Goal: Find specific page/section: Find specific page/section

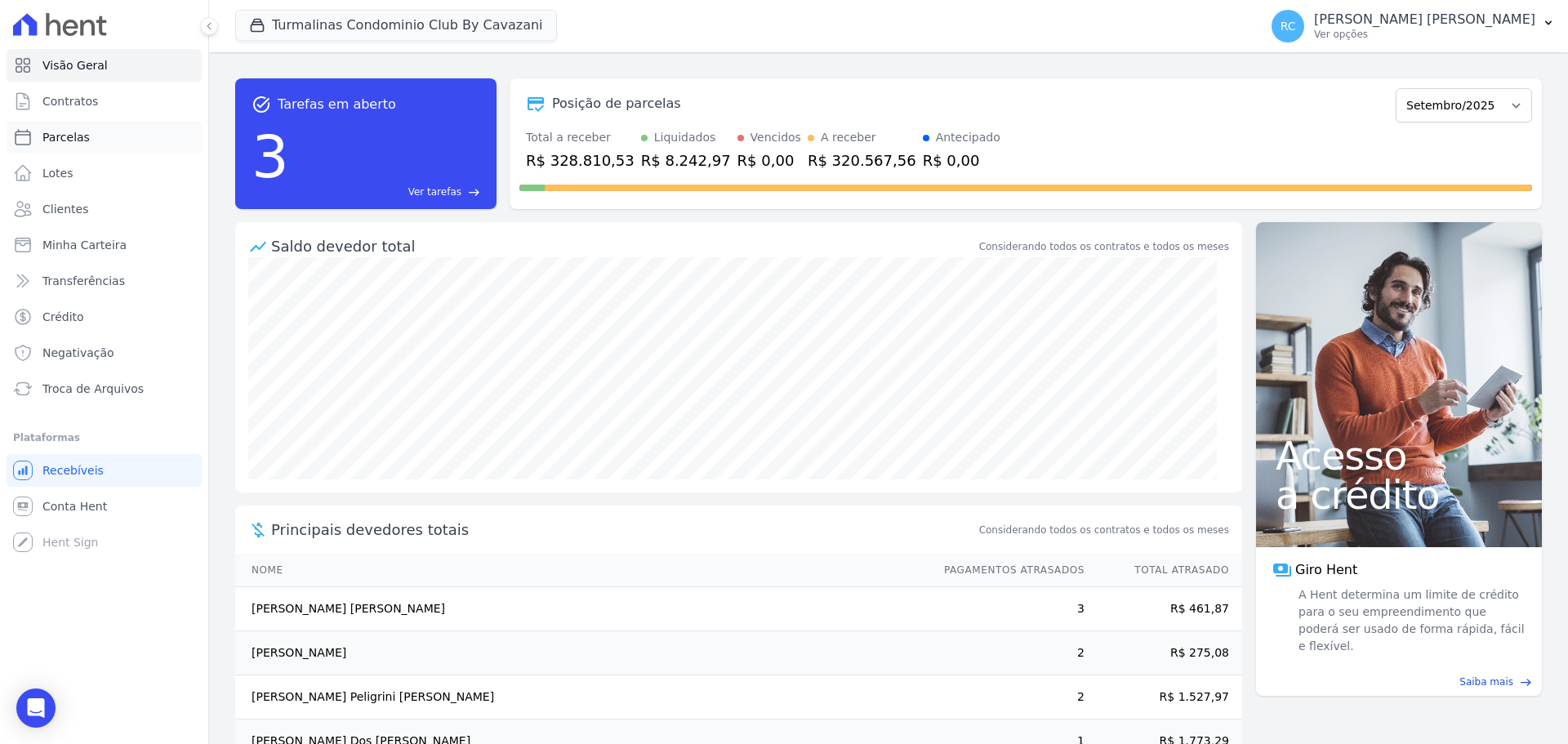
click at [93, 132] on link "Parcelas" at bounding box center [104, 138] width 195 height 33
select select
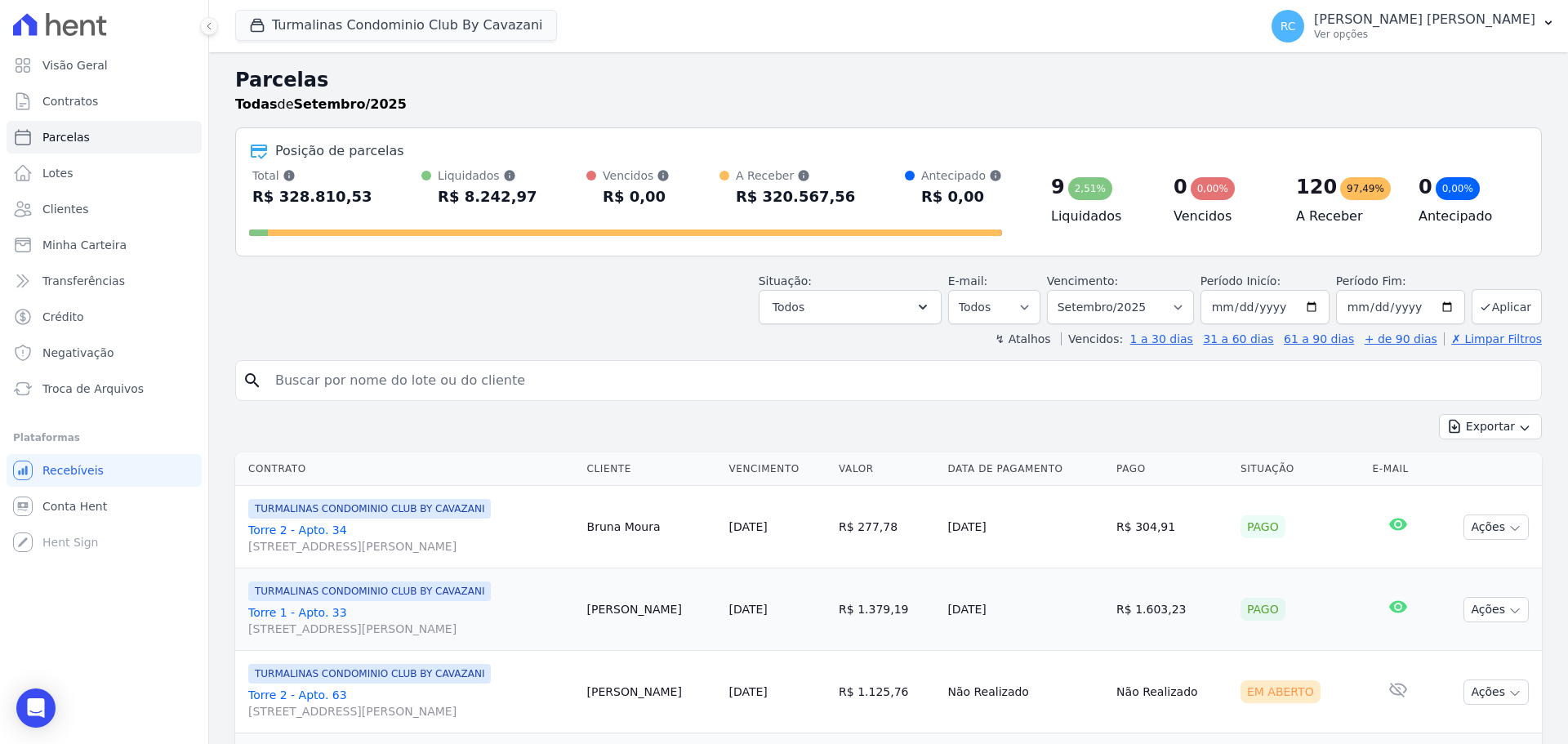
click at [399, 380] on input "search" at bounding box center [900, 381] width 1269 height 33
type input "[PERSON_NAME] [PERSON_NAME]"
select select
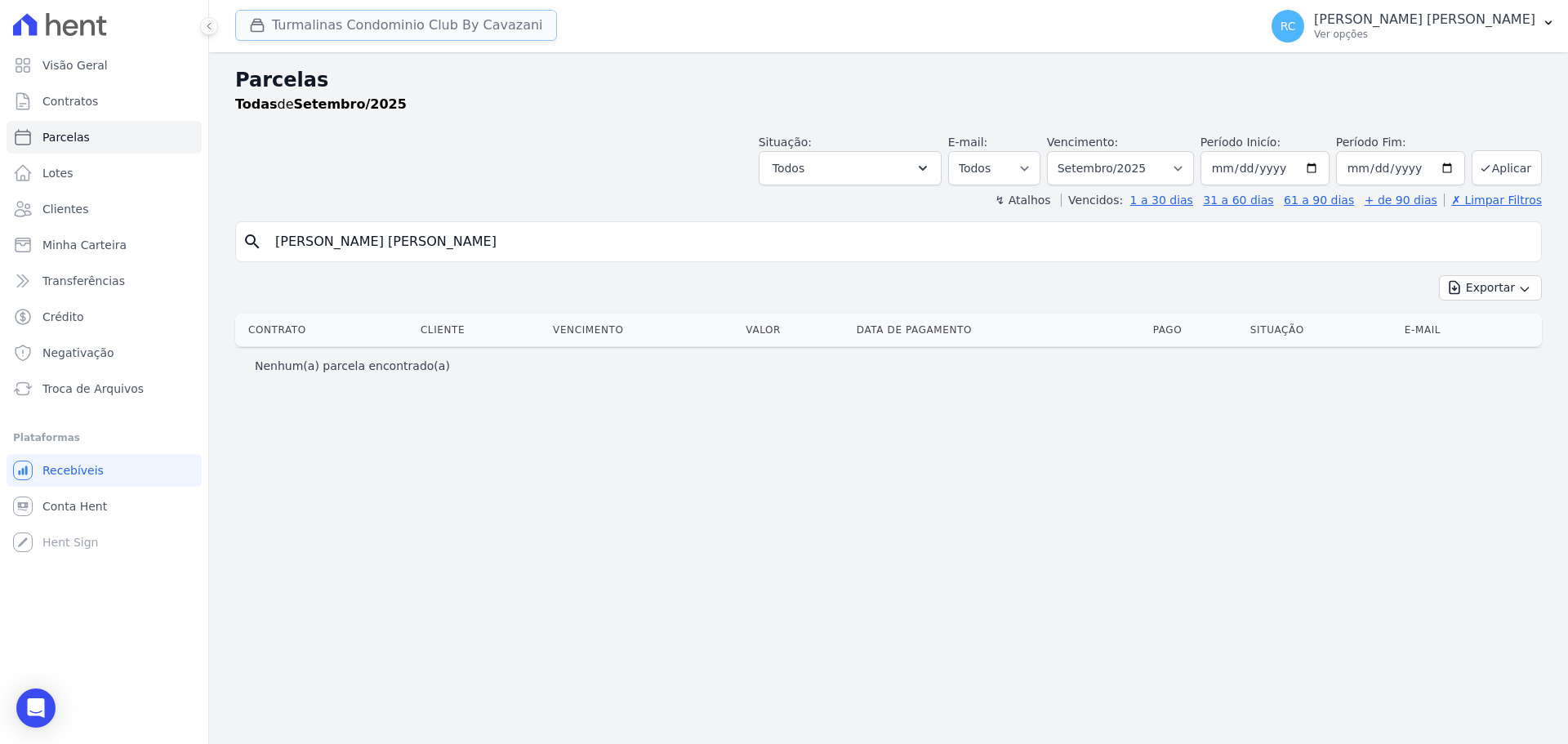
click at [364, 23] on button "Turmalinas Condominio Club By Cavazani" at bounding box center [396, 26] width 322 height 31
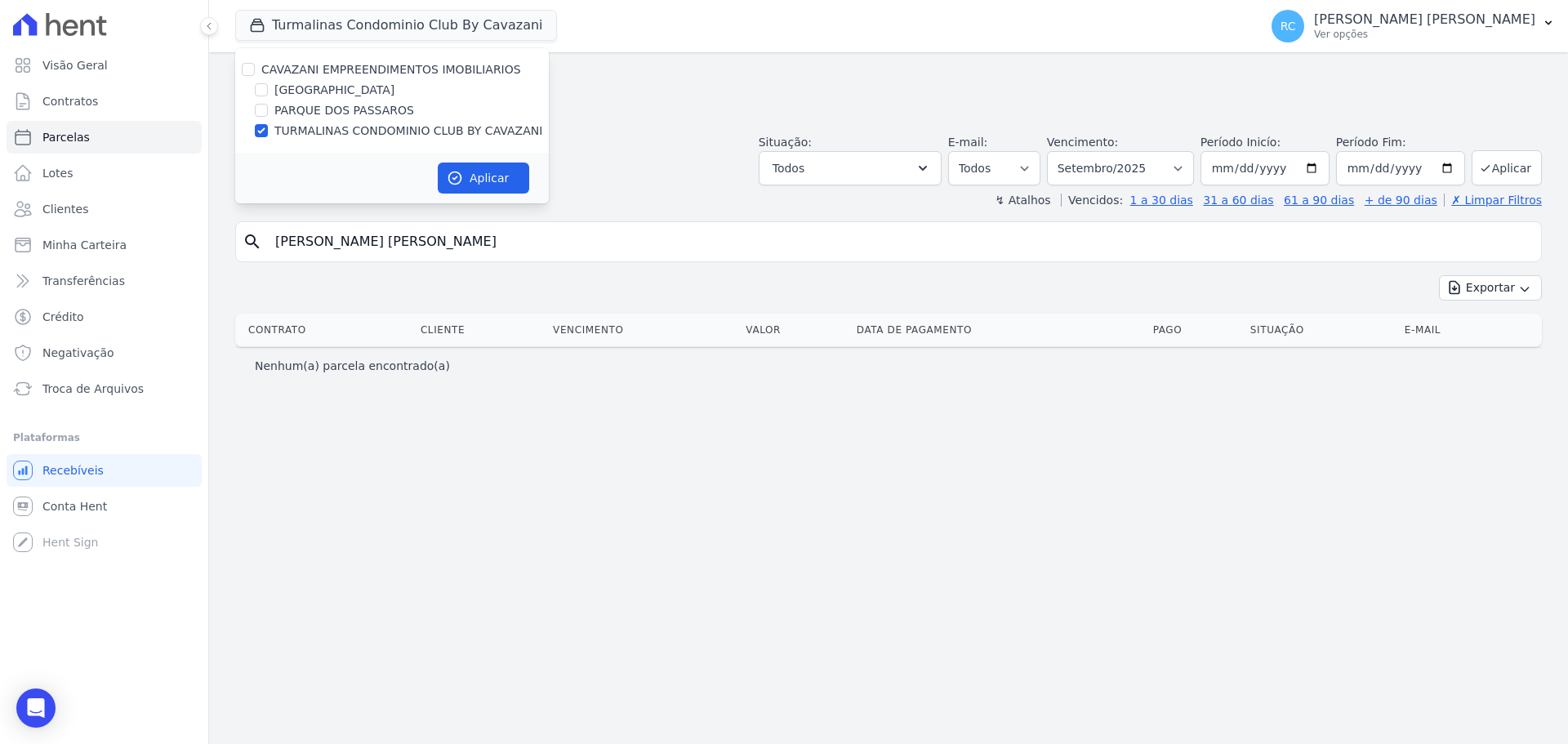
click at [241, 63] on div "CAVAZANI EMPREENDIMENTOS IMOBILIARIOS" at bounding box center [392, 70] width 314 height 17
click at [242, 65] on input "CAVAZANI EMPREENDIMENTOS IMOBILIARIOS" at bounding box center [248, 70] width 13 height 13
checkbox input "true"
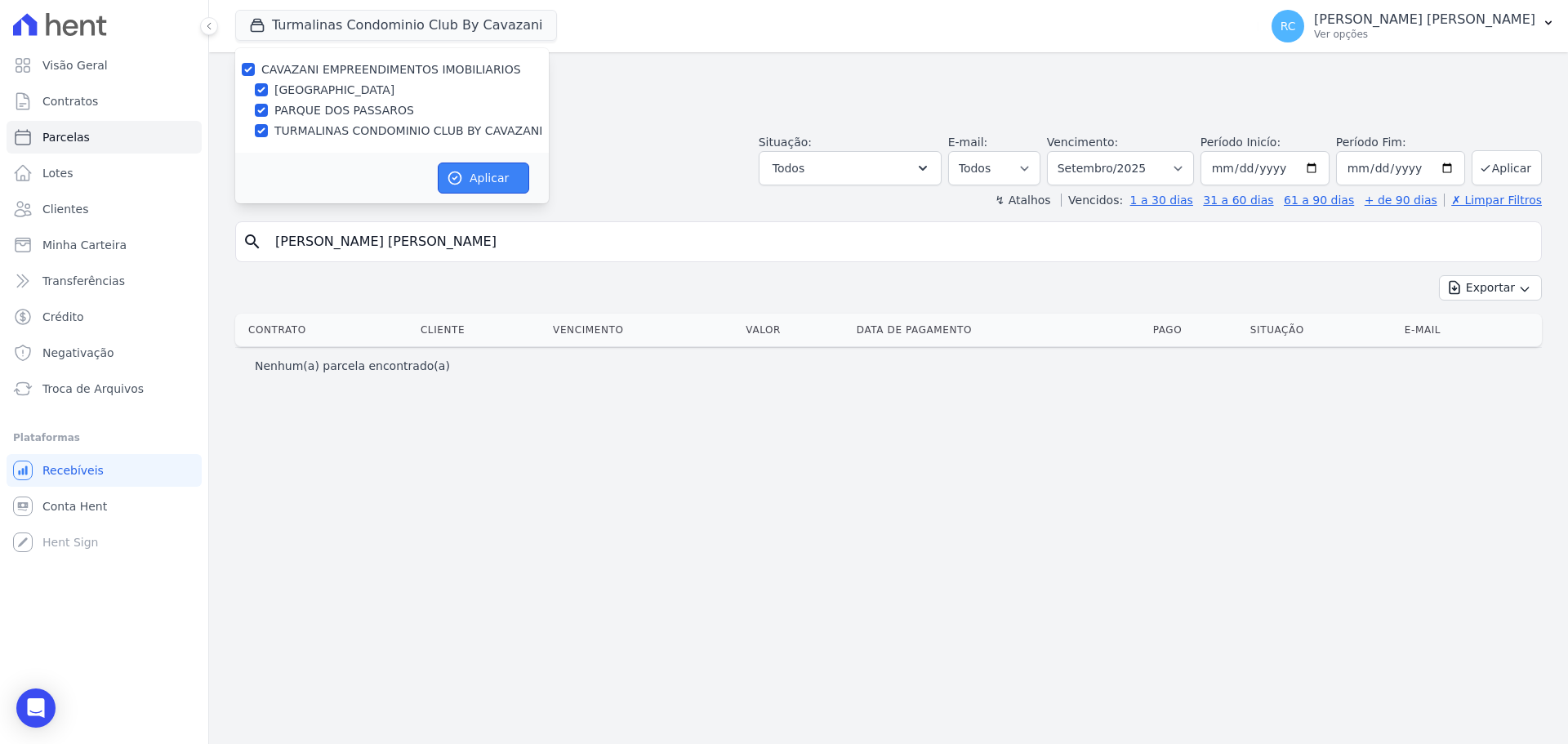
click at [477, 170] on button "Aplicar" at bounding box center [483, 178] width 92 height 31
select select
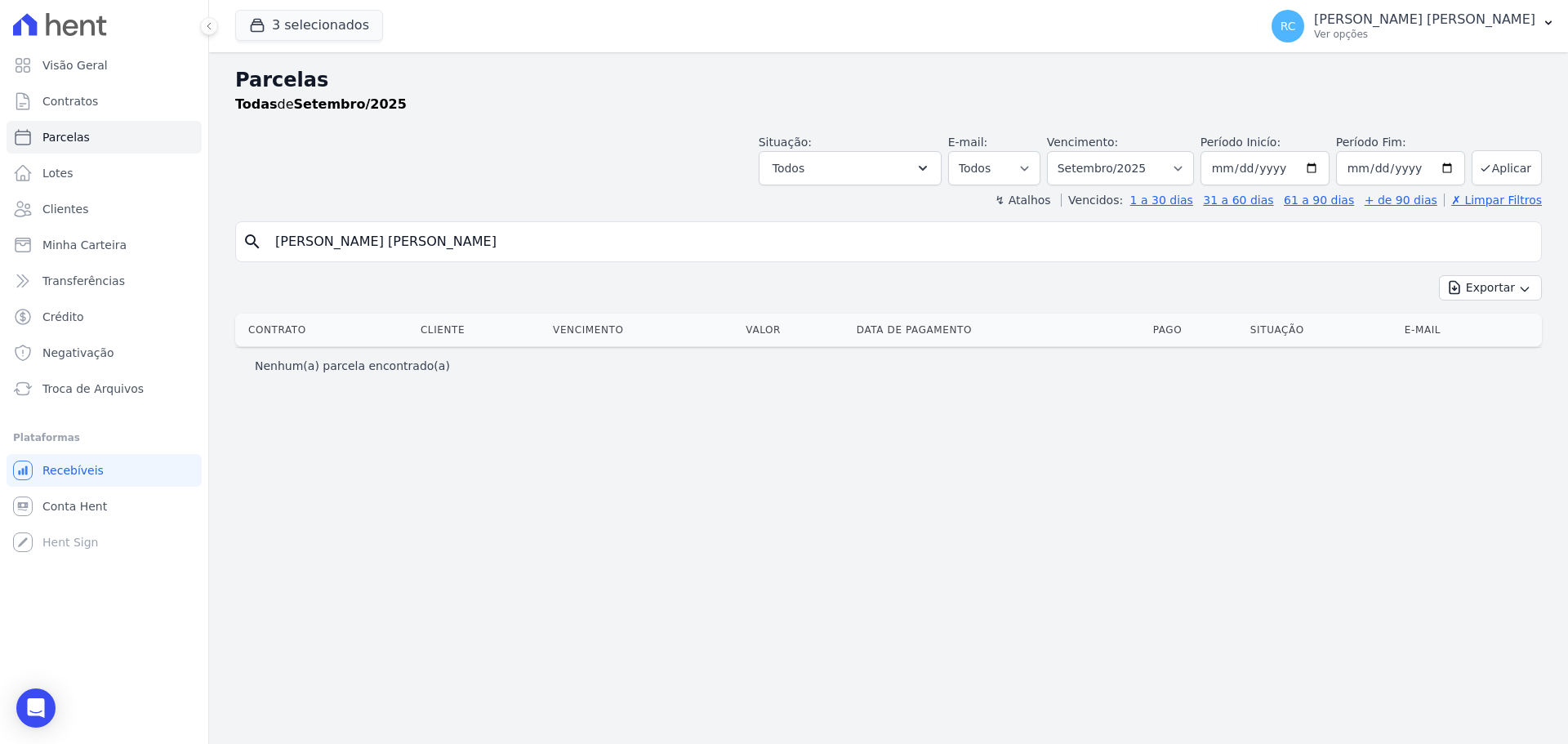
drag, startPoint x: 414, startPoint y: 239, endPoint x: 231, endPoint y: 207, distance: 185.8
click at [231, 208] on div "Parcelas Todas de Setembro/2025 Situação: Agendado Em Aberto Pago Processando C…" at bounding box center [889, 398] width 1359 height 692
